Goal: Task Accomplishment & Management: Use online tool/utility

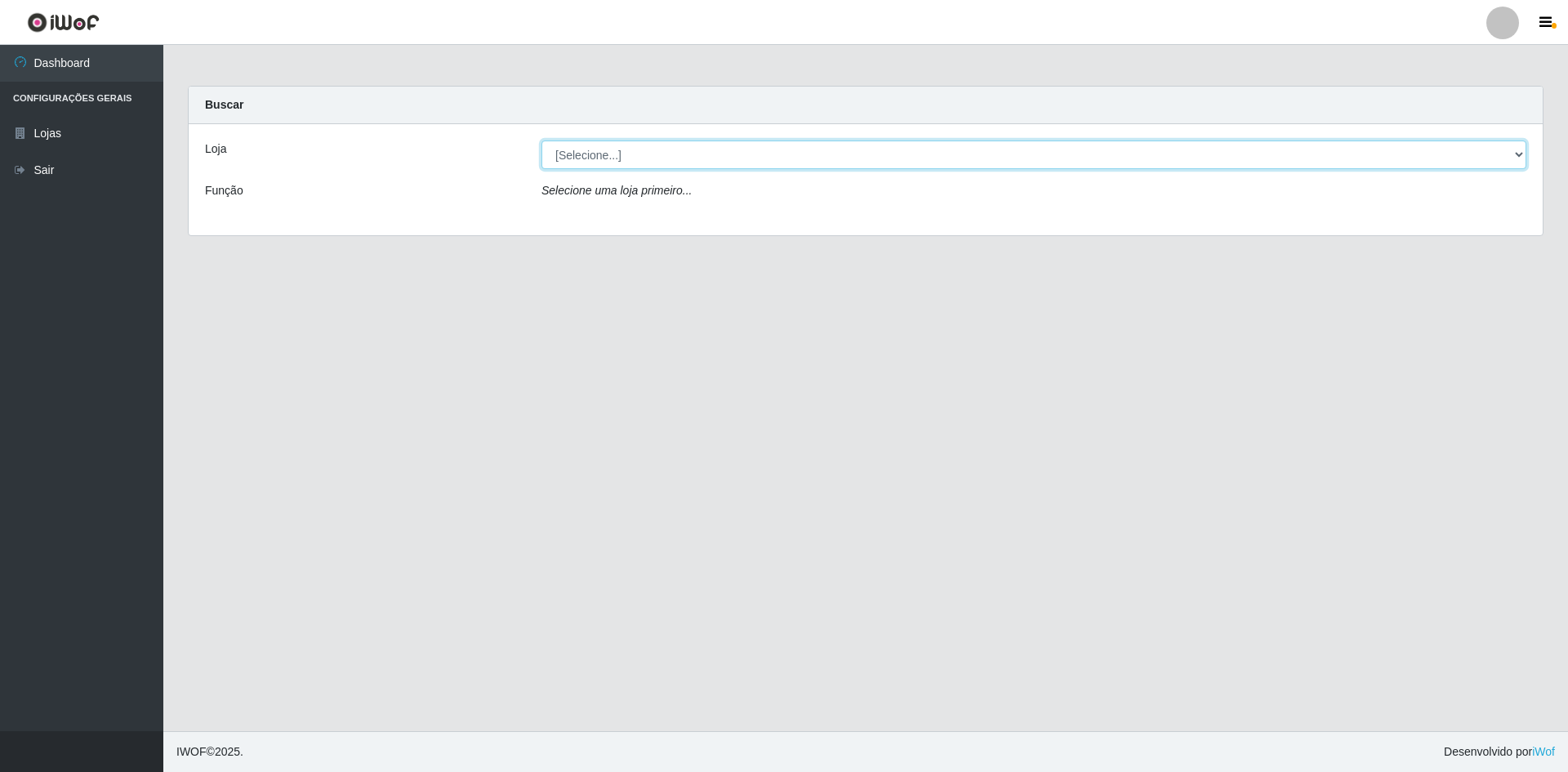
click at [732, 157] on select "[Selecione...] [GEOGRAPHIC_DATA] - [GEOGRAPHIC_DATA]" at bounding box center [1033, 154] width 985 height 29
select select "528"
click at [542, 140] on select "[Selecione...] [GEOGRAPHIC_DATA] - [GEOGRAPHIC_DATA]" at bounding box center [1033, 154] width 985 height 29
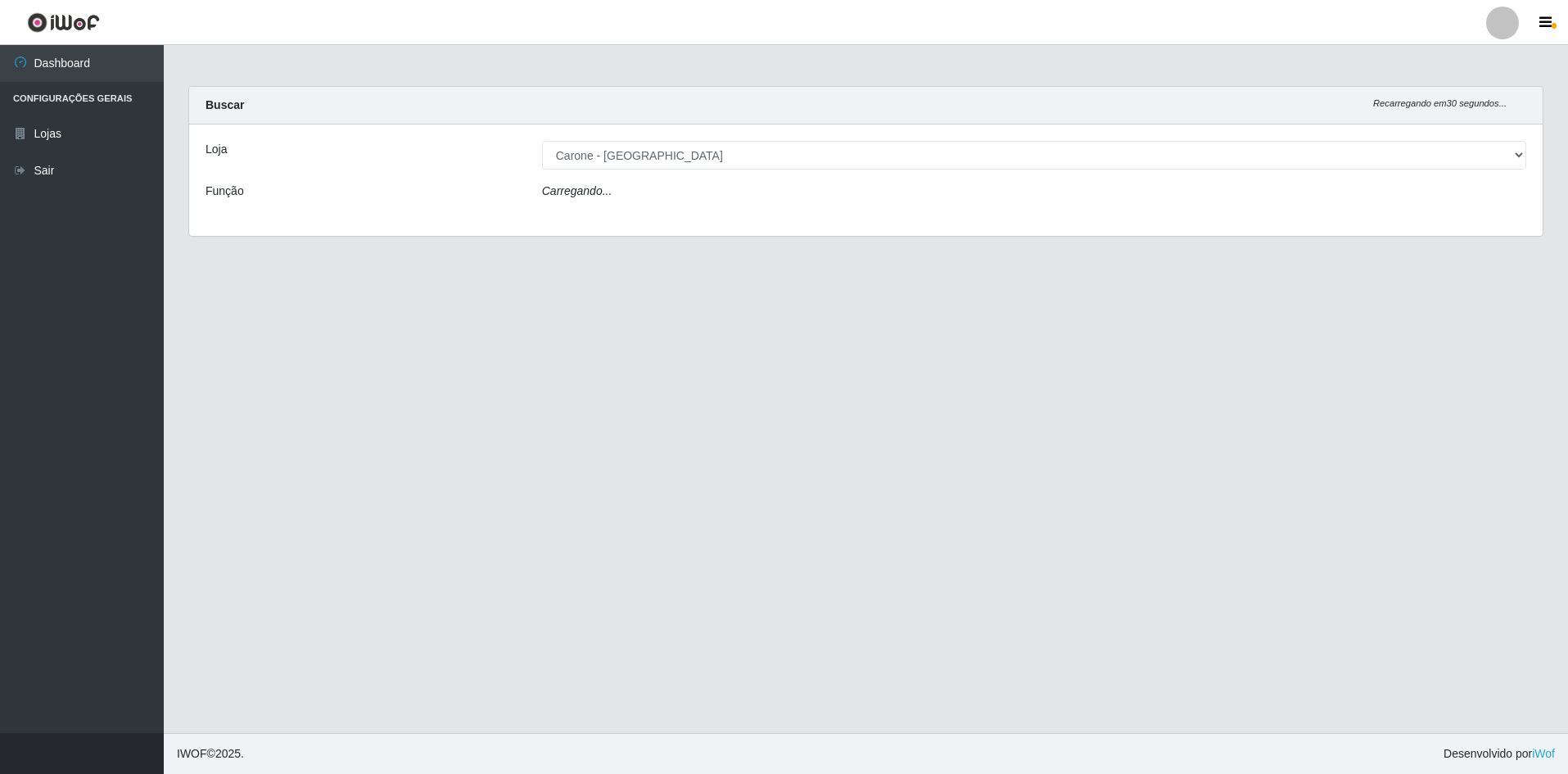
click at [727, 176] on div "Loja [Selecione...] [GEOGRAPHIC_DATA] - [GEOGRAPHIC_DATA] Função Carregando..." at bounding box center [866, 180] width 1354 height 112
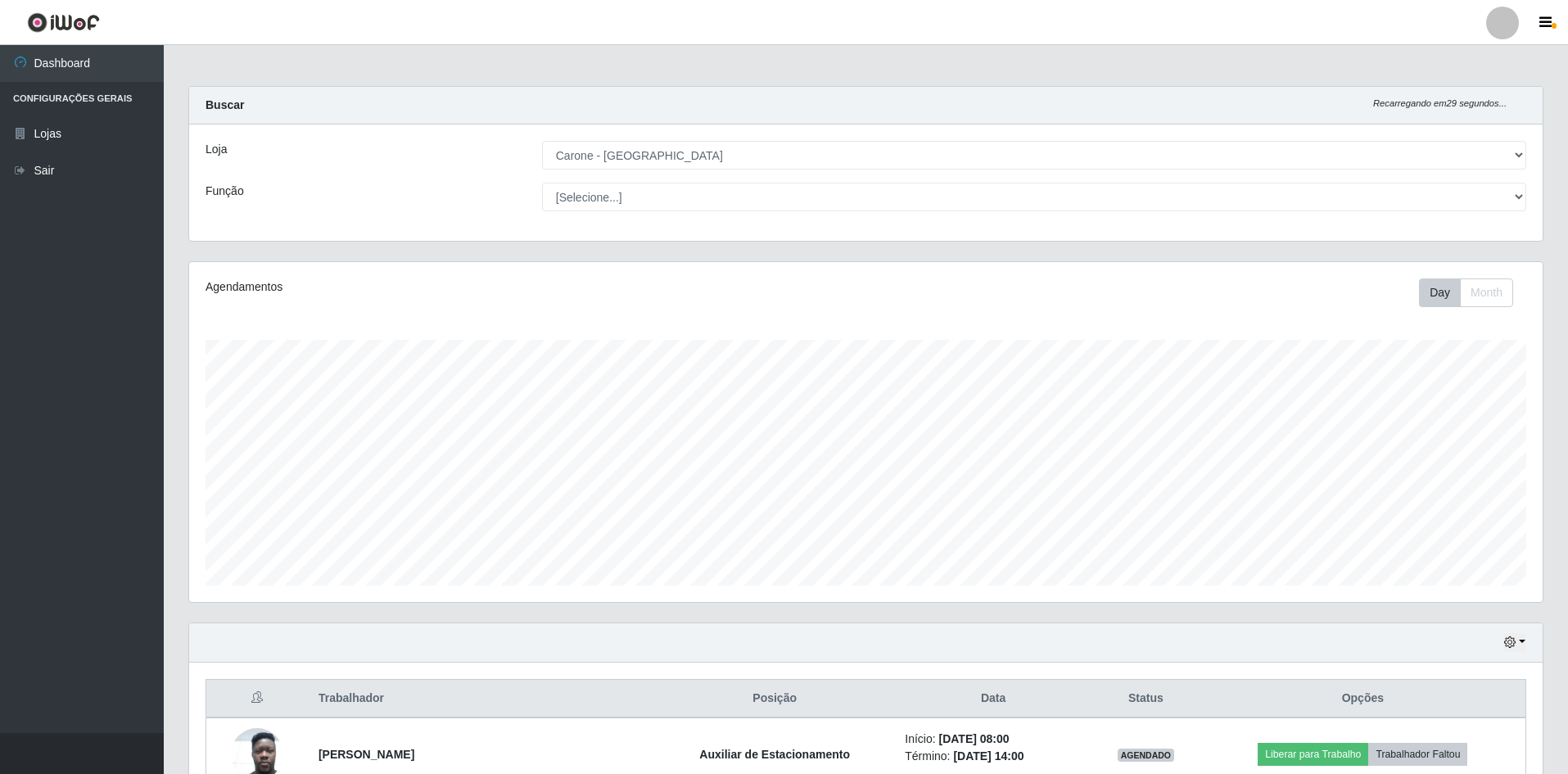
scroll to position [340, 1354]
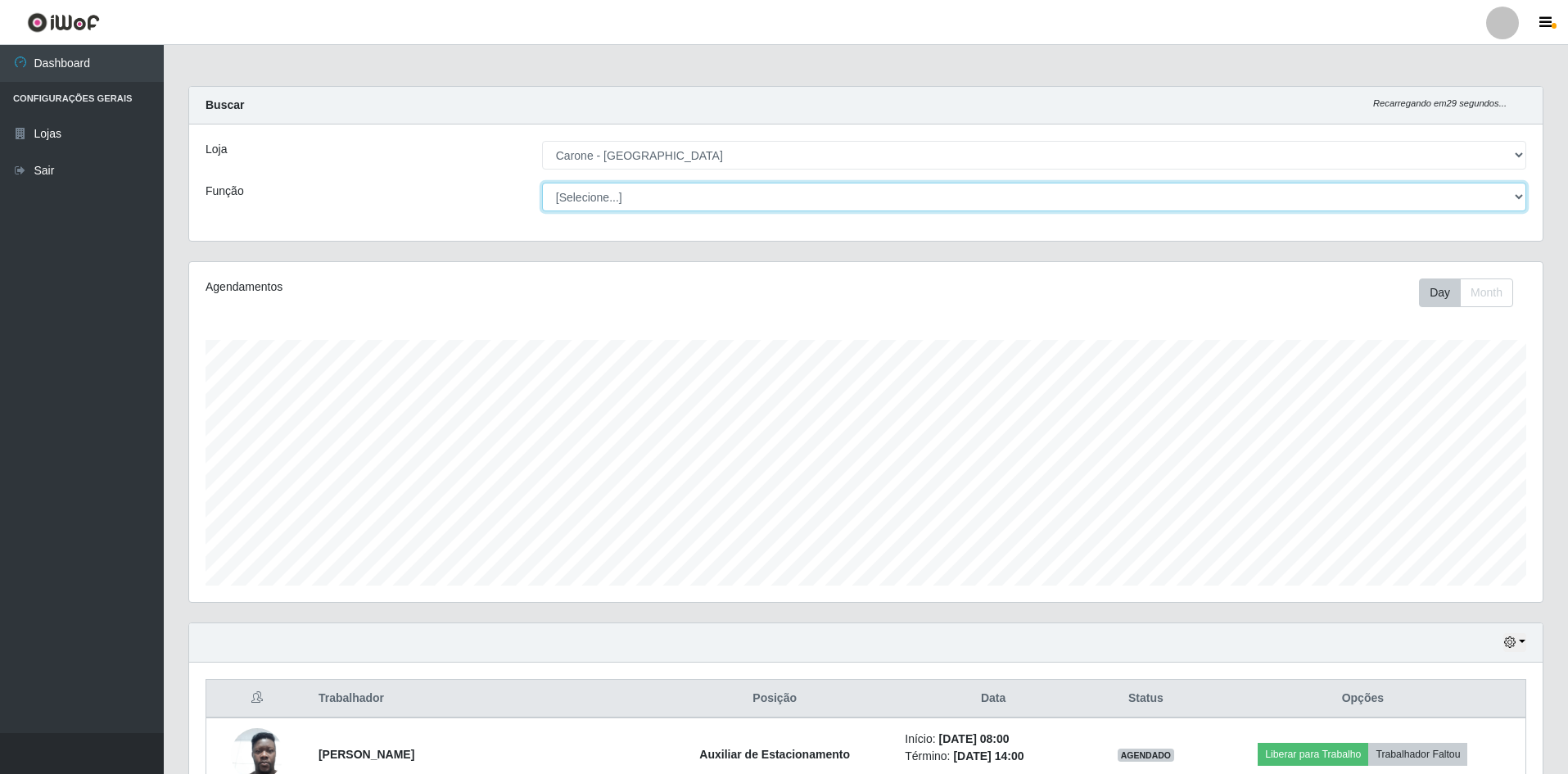
click at [727, 196] on select "[Selecione...] Auxiliar de Depósito Auxiliar de Depósito + Auxiliar de Depósito…" at bounding box center [1034, 196] width 984 height 29
select select "4"
click at [542, 182] on select "[Selecione...] Auxiliar de Depósito Auxiliar de Depósito + Auxiliar de Depósito…" at bounding box center [1034, 196] width 984 height 29
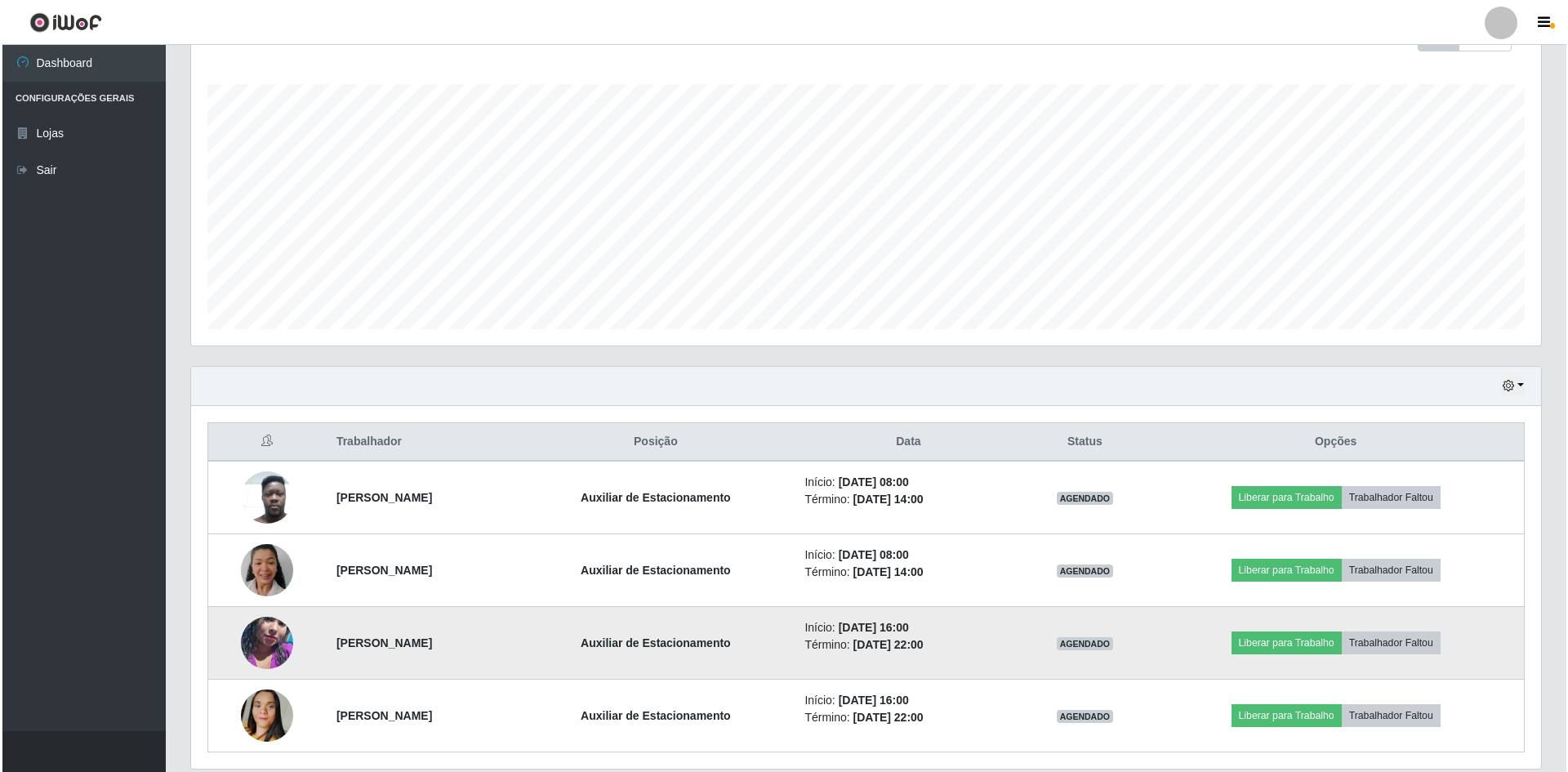
scroll to position [313, 0]
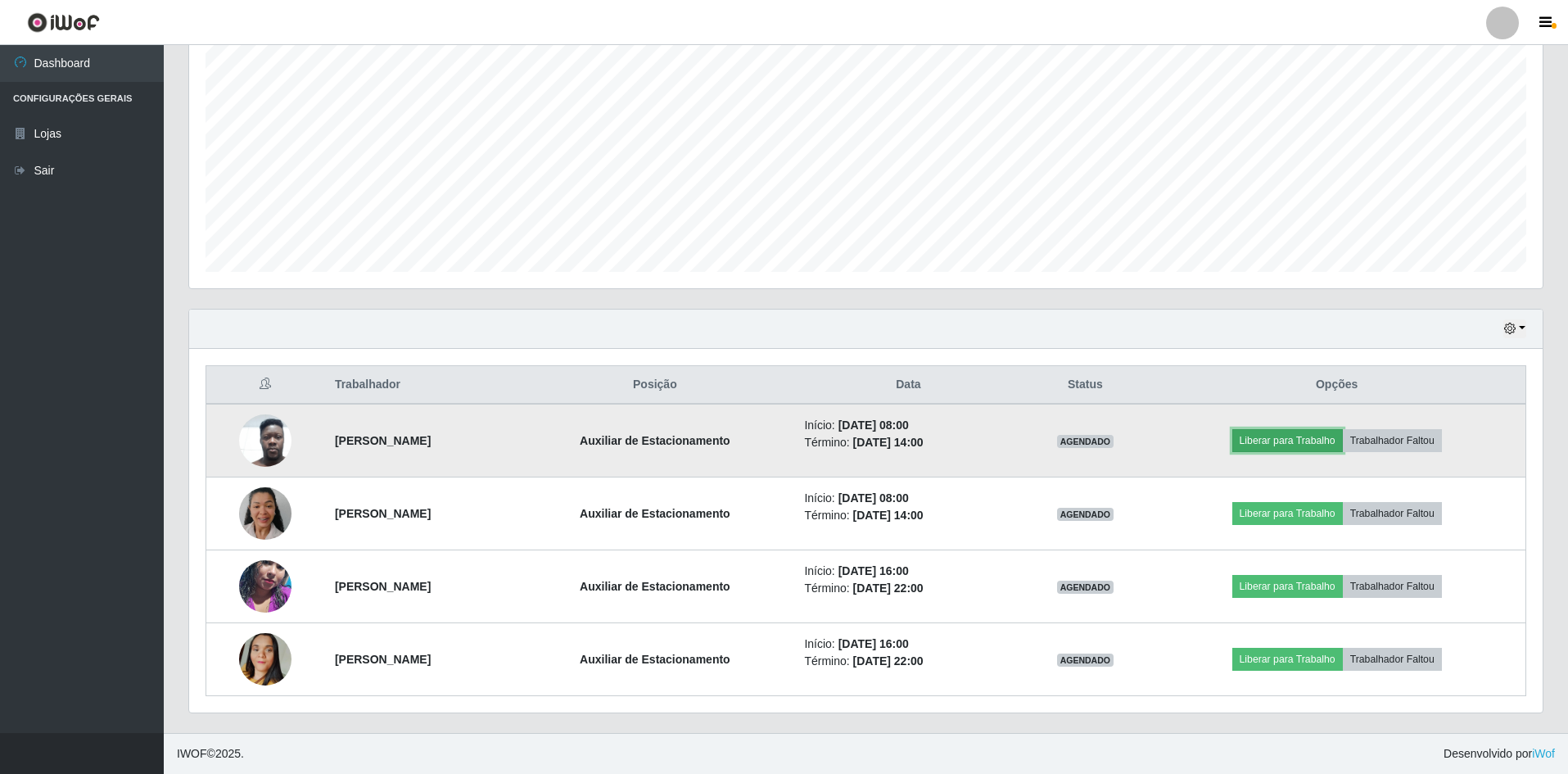
click at [1327, 444] on button "Liberar para Trabalho" at bounding box center [1287, 440] width 111 height 23
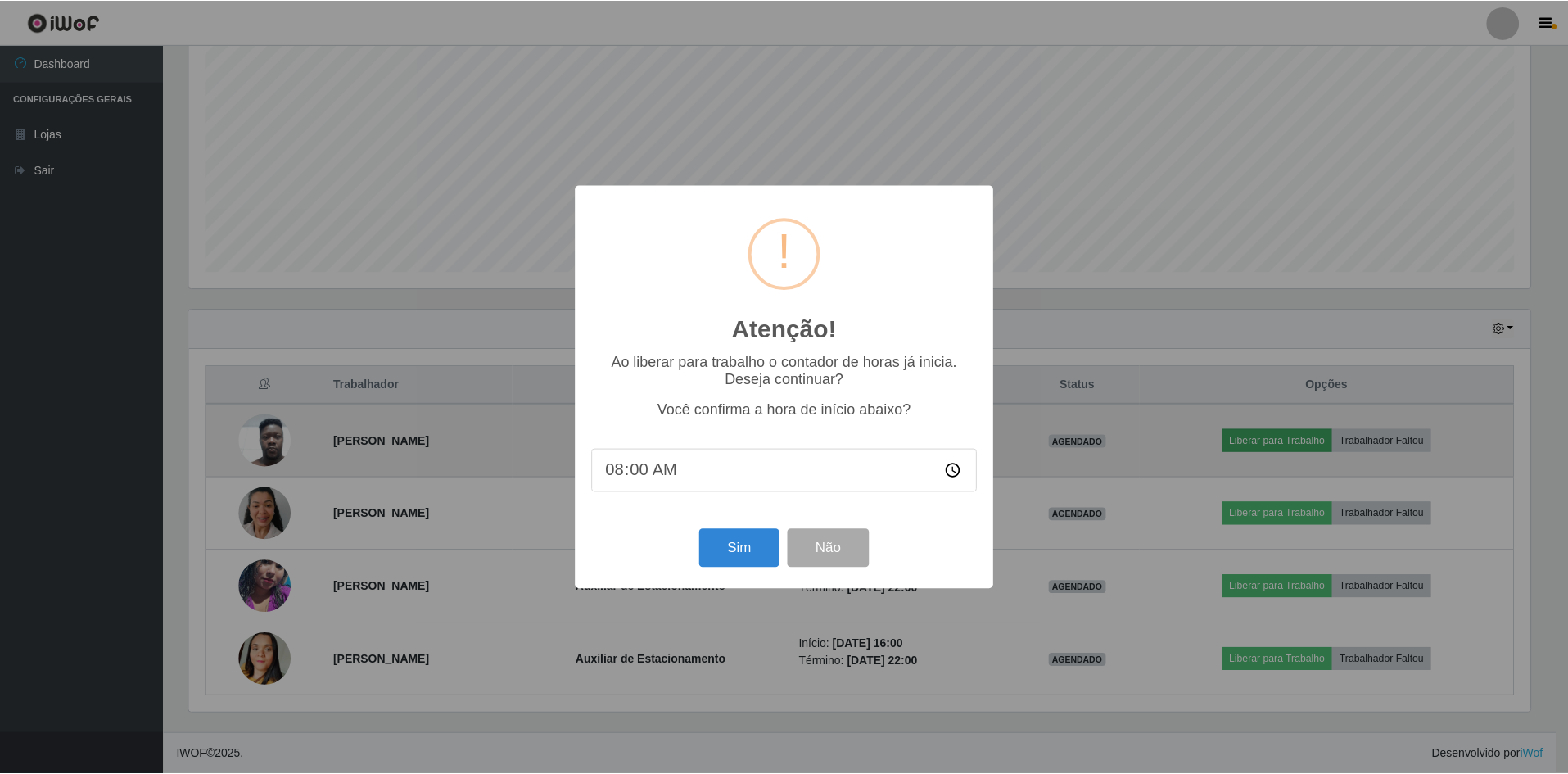
scroll to position [340, 1346]
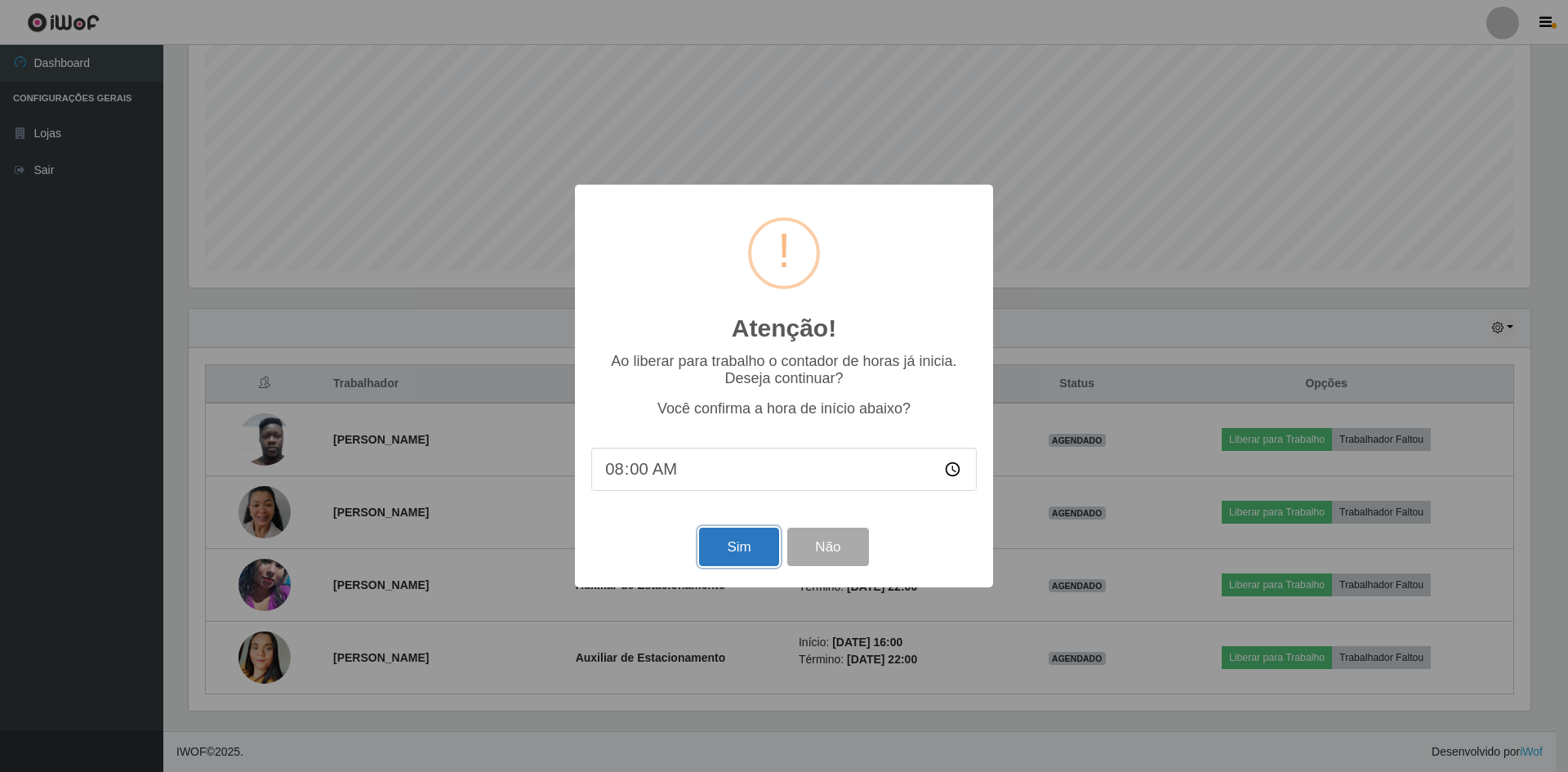
click at [753, 553] on button "Sim" at bounding box center [739, 546] width 79 height 39
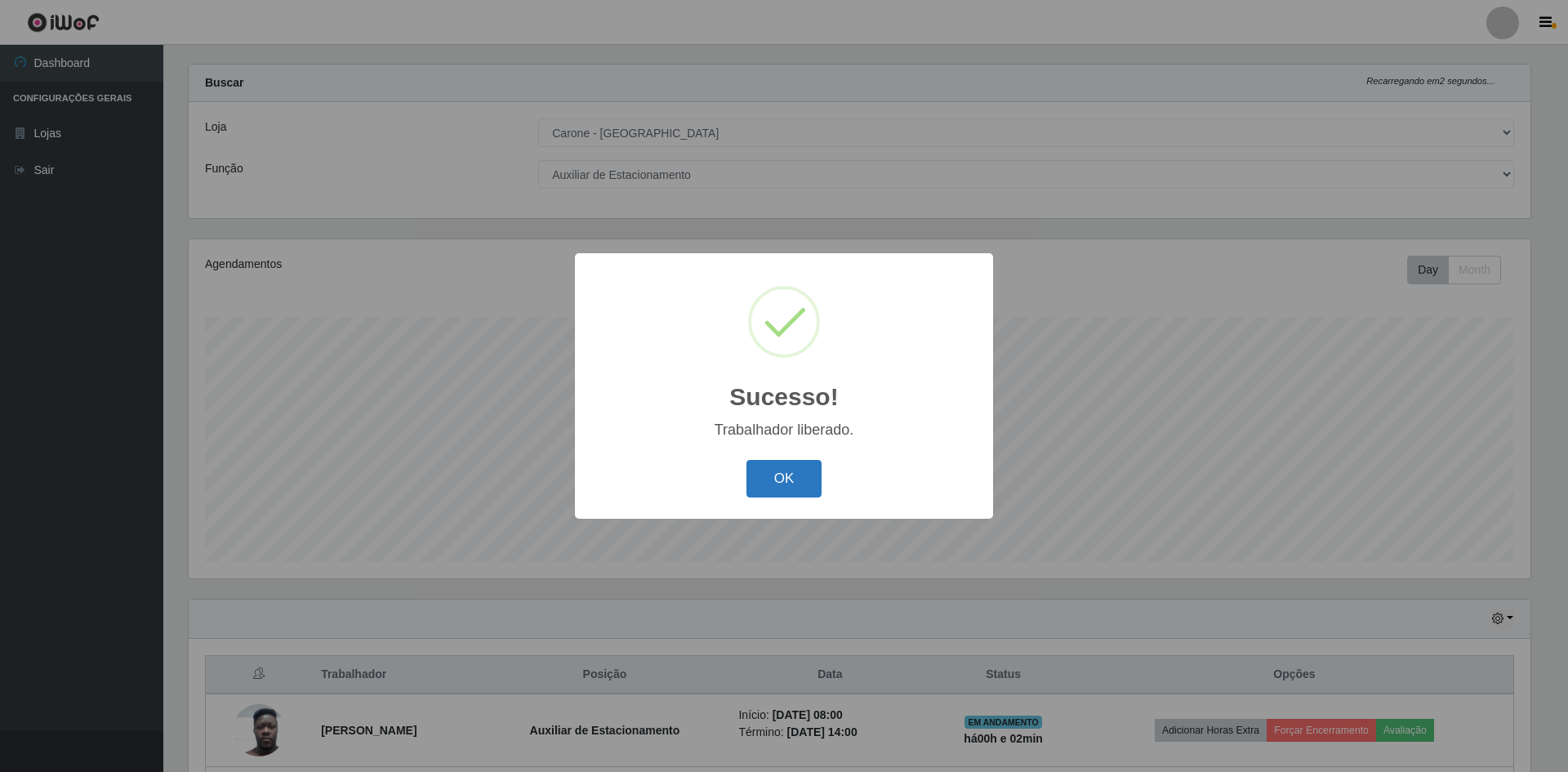
click at [806, 489] on button "OK" at bounding box center [784, 479] width 76 height 39
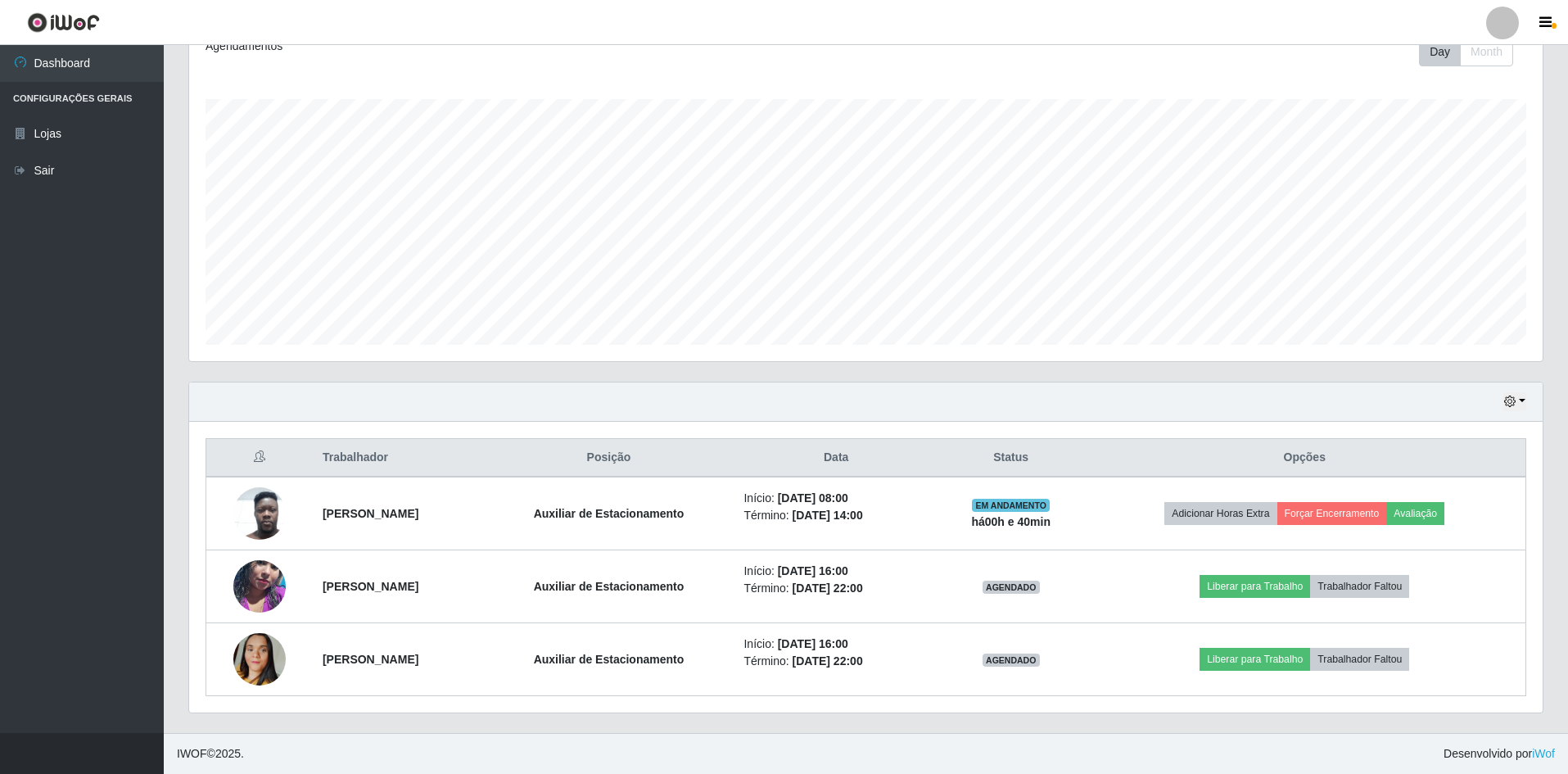
scroll to position [241, 0]
